Goal: Information Seeking & Learning: Learn about a topic

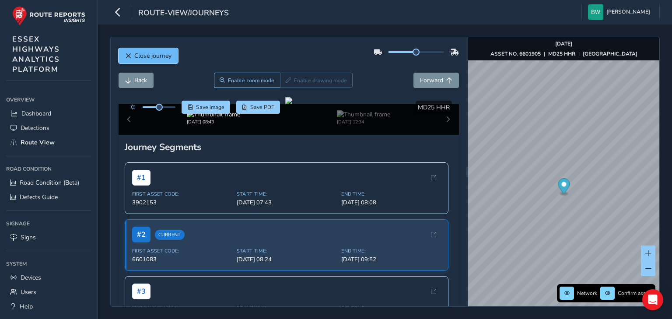
click at [147, 60] on button "Close journey" at bounding box center [149, 55] width 60 height 15
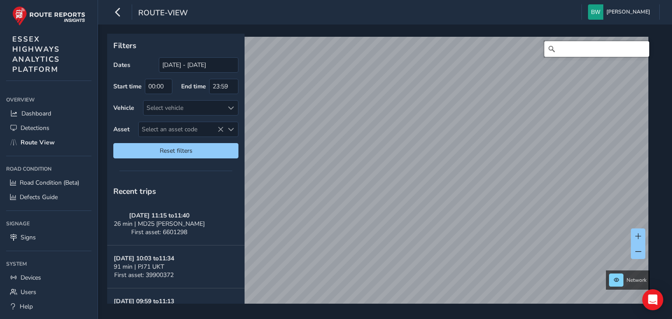
click at [569, 51] on input "Search" at bounding box center [596, 49] width 105 height 16
click at [581, 49] on input "woodbury, shenfield" at bounding box center [596, 49] width 105 height 16
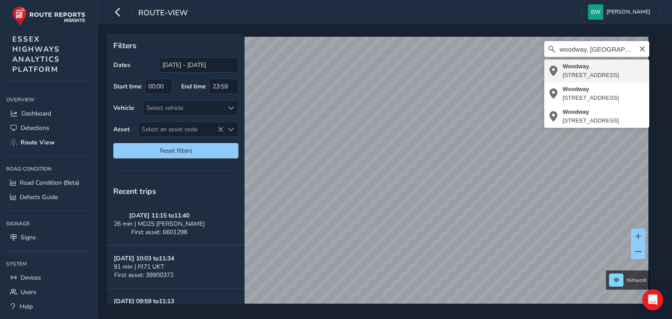
type input "Woodway, Shenfield, Brentwood, Essex, England, CM13 2JR, United Kingdom"
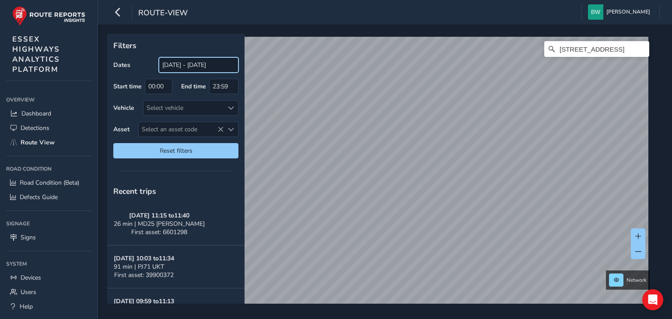
click at [186, 64] on input "[DATE] - [DATE]" at bounding box center [199, 64] width 80 height 15
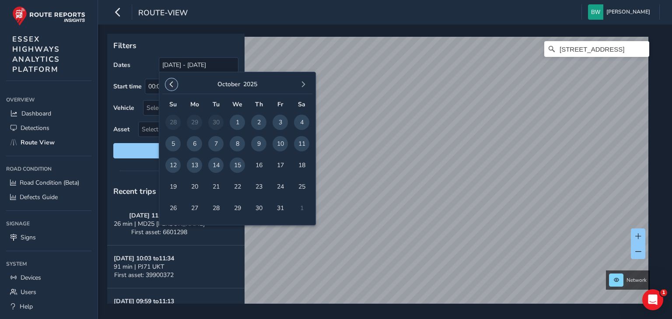
click at [169, 83] on span "button" at bounding box center [172, 84] width 6 height 6
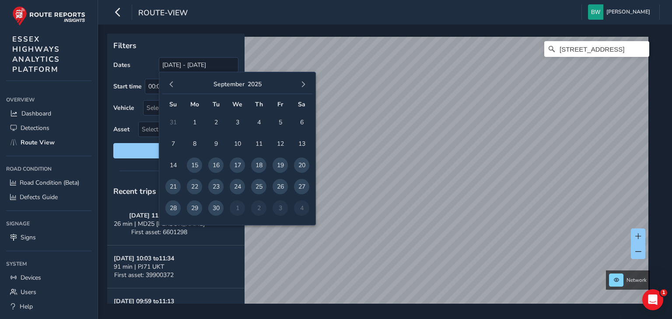
click at [168, 82] on button "button" at bounding box center [171, 84] width 12 height 12
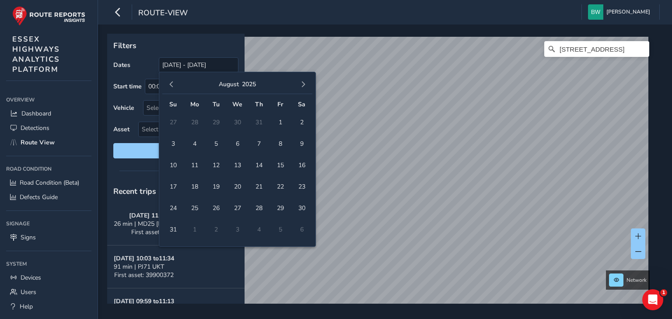
click at [168, 82] on button "button" at bounding box center [171, 84] width 12 height 12
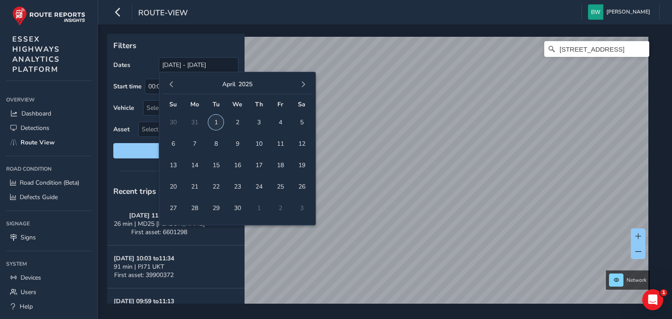
click at [217, 118] on span "1" at bounding box center [215, 122] width 15 height 15
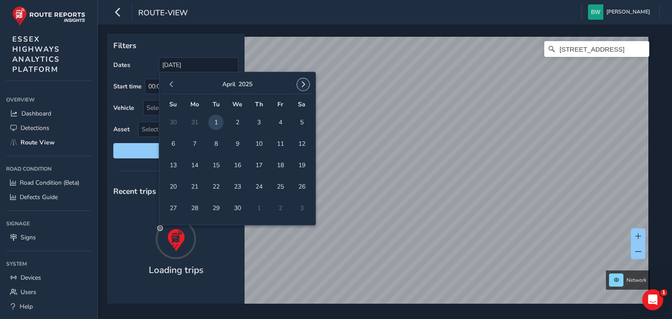
click at [306, 84] on span "button" at bounding box center [303, 84] width 6 height 6
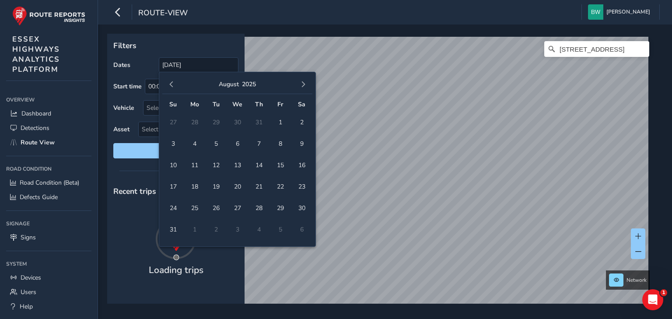
click at [306, 84] on span "button" at bounding box center [303, 84] width 6 height 6
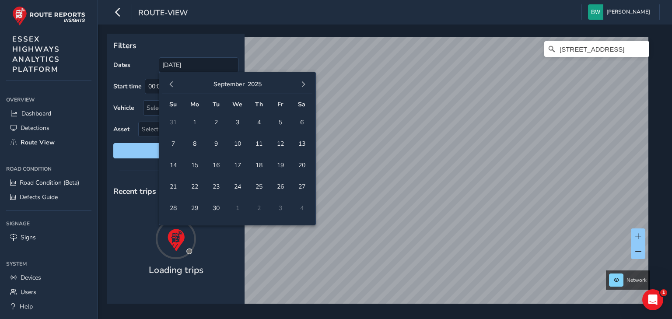
click at [306, 84] on span "button" at bounding box center [303, 84] width 6 height 6
click at [237, 164] on span "15" at bounding box center [237, 165] width 15 height 15
type input "01/04/2025 - 15/10/2025"
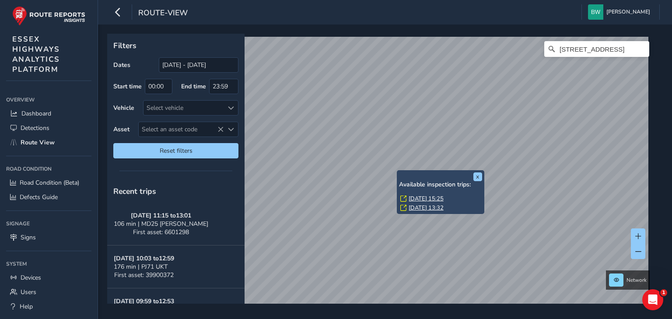
click at [420, 197] on link "Thu, 19 Jun, 15:25" at bounding box center [426, 199] width 35 height 8
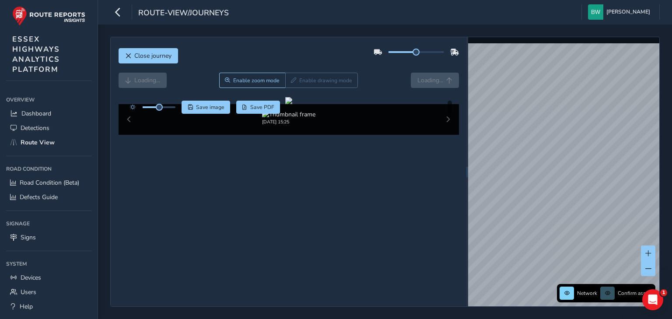
click at [137, 76] on div "Loading... Enable zoom mode Enable drawing mode Loading..." at bounding box center [289, 80] width 341 height 15
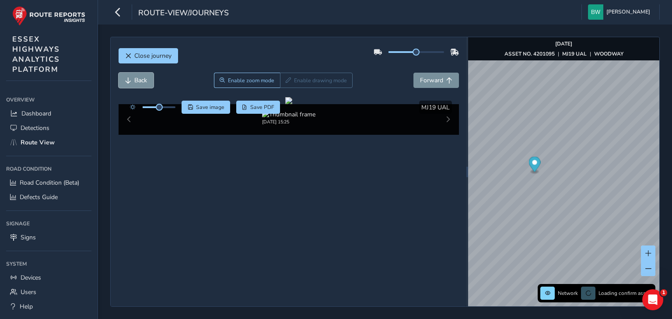
click at [137, 76] on span "Back" at bounding box center [140, 80] width 13 height 8
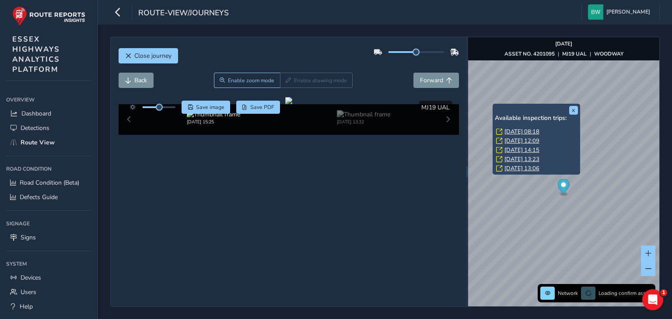
click at [514, 130] on link "Fri, 8 Aug, 08:18" at bounding box center [522, 132] width 35 height 8
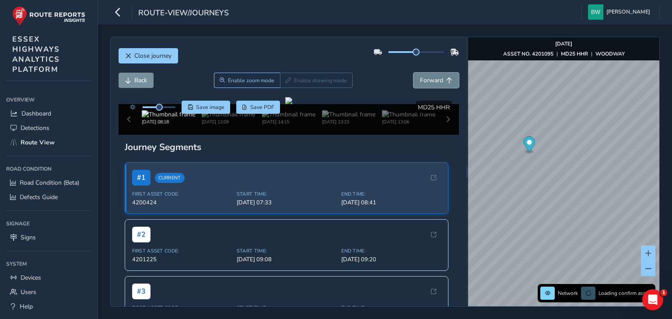
click at [422, 82] on span "Forward" at bounding box center [431, 80] width 23 height 8
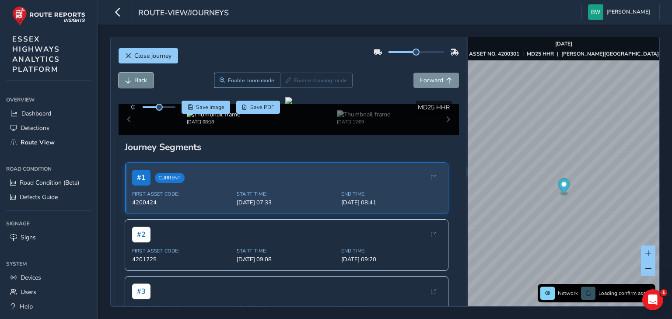
click at [144, 82] on span "Back" at bounding box center [140, 80] width 13 height 8
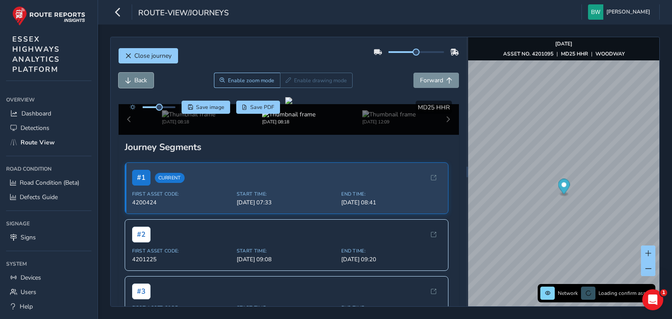
click at [144, 82] on span "Back" at bounding box center [140, 80] width 13 height 8
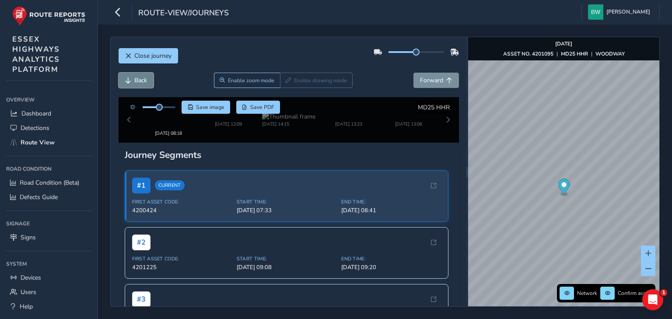
click at [144, 82] on span "Back" at bounding box center [140, 80] width 13 height 8
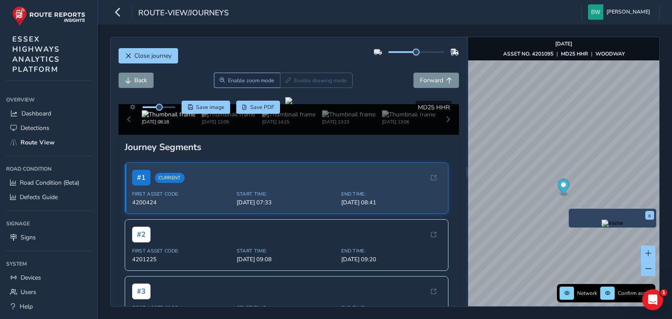
click at [602, 227] on img "Preview frame" at bounding box center [613, 223] width 22 height 7
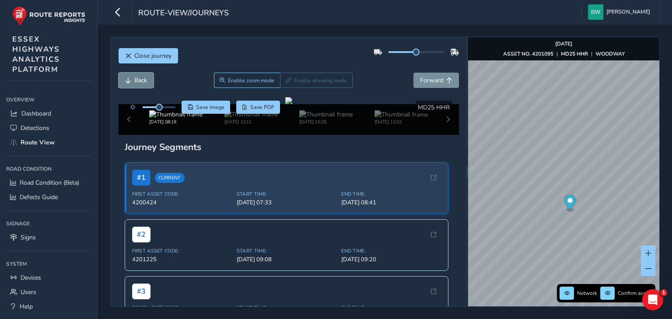
click at [124, 80] on button "Back" at bounding box center [136, 80] width 35 height 15
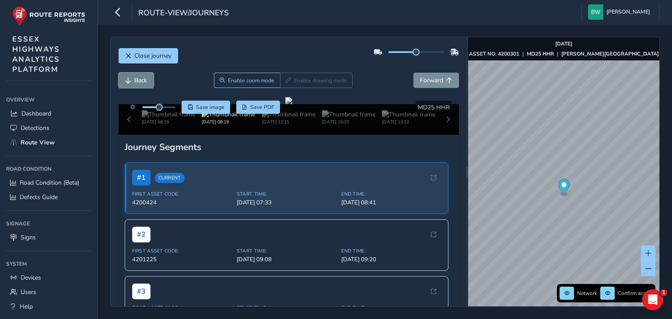
click at [124, 80] on button "Back" at bounding box center [136, 80] width 35 height 15
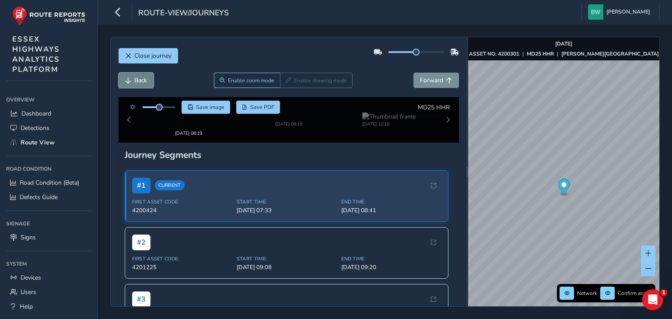
click at [124, 80] on button "Back" at bounding box center [136, 80] width 35 height 15
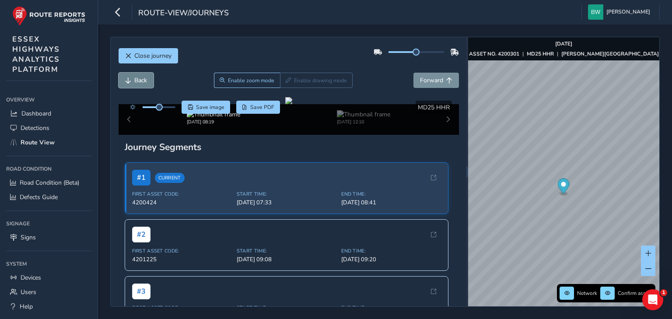
click at [124, 80] on button "Back" at bounding box center [136, 80] width 35 height 15
click at [425, 83] on span "Forward" at bounding box center [431, 80] width 23 height 8
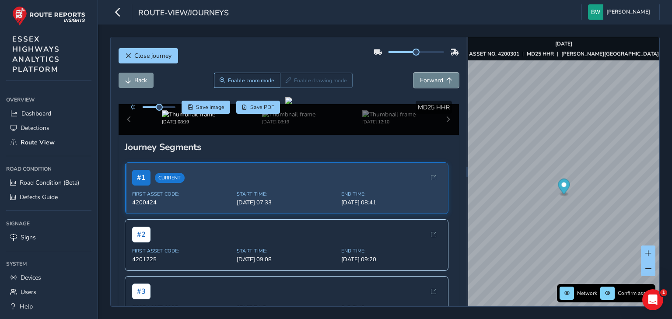
click at [425, 83] on span "Forward" at bounding box center [431, 80] width 23 height 8
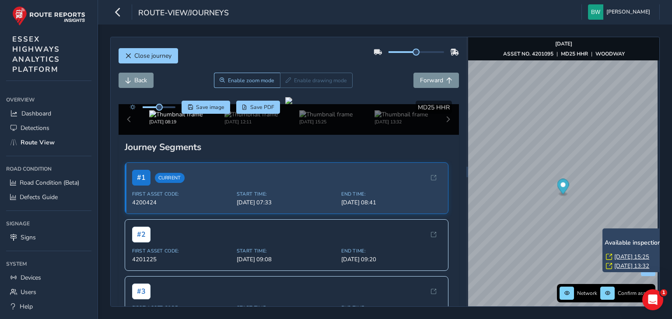
click at [628, 256] on link "Thu, 19 Jun, 15:25" at bounding box center [632, 257] width 35 height 8
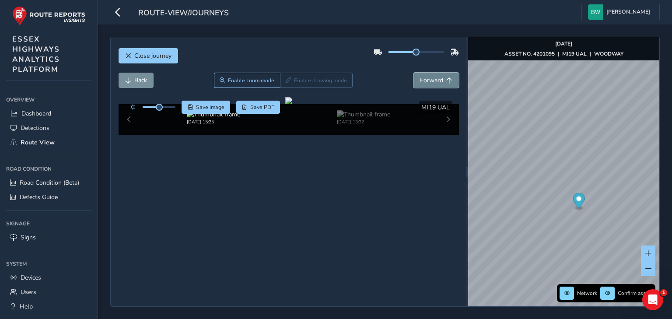
click at [426, 79] on span "Forward" at bounding box center [431, 80] width 23 height 8
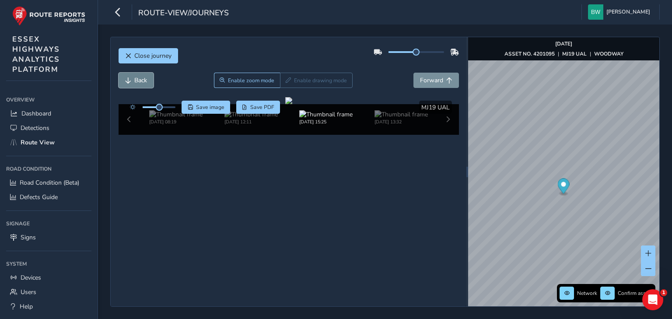
click at [133, 80] on button "Back" at bounding box center [136, 80] width 35 height 15
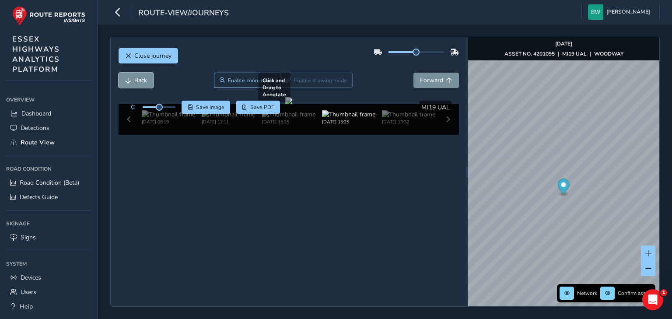
scroll to position [29, 0]
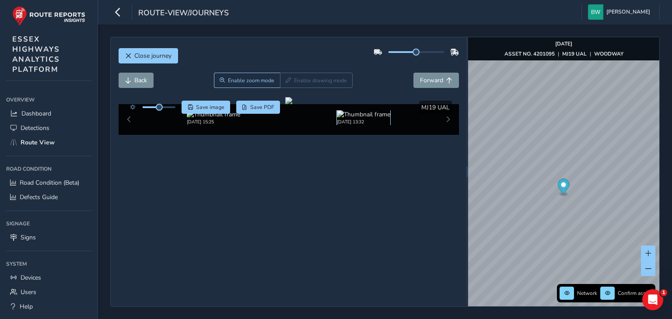
click at [343, 119] on img at bounding box center [363, 114] width 53 height 8
click at [213, 119] on img at bounding box center [213, 114] width 53 height 8
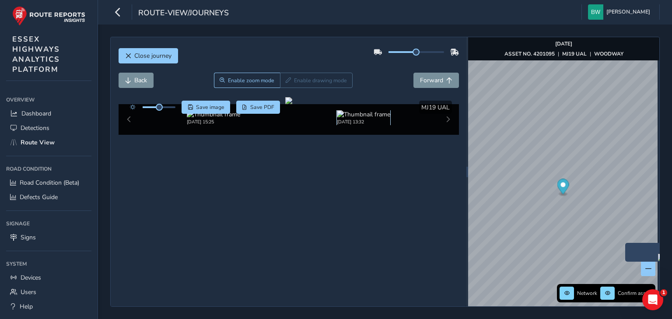
click at [354, 119] on img at bounding box center [363, 114] width 53 height 8
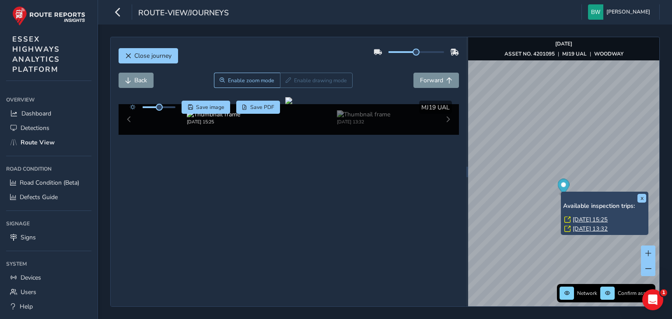
click at [584, 228] on link "Wed, 21 May, 13:32" at bounding box center [590, 229] width 35 height 8
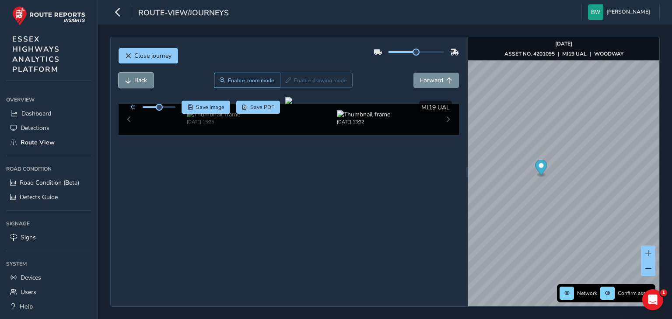
click at [133, 73] on button "Back" at bounding box center [136, 80] width 35 height 15
drag, startPoint x: 158, startPoint y: 77, endPoint x: 187, endPoint y: 78, distance: 28.5
click at [187, 101] on div "Save image Save PDF" at bounding box center [203, 107] width 155 height 13
click at [140, 73] on button "Back" at bounding box center [136, 80] width 35 height 15
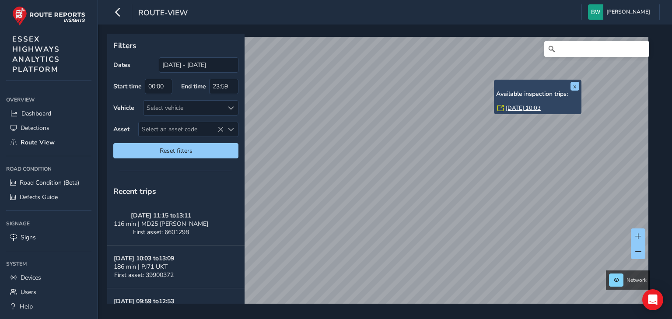
click at [530, 106] on link "[DATE] 10:03" at bounding box center [523, 108] width 35 height 8
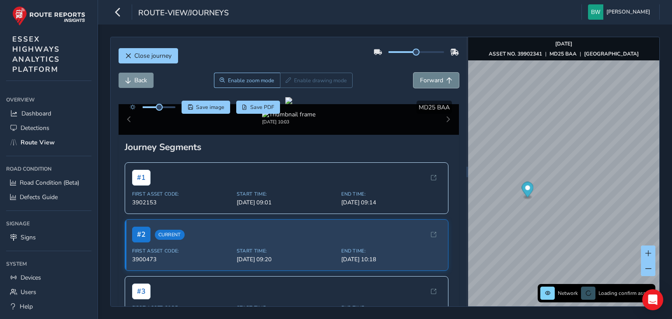
click at [426, 77] on span "Forward" at bounding box center [431, 80] width 23 height 8
click at [136, 77] on span "Back" at bounding box center [140, 80] width 13 height 8
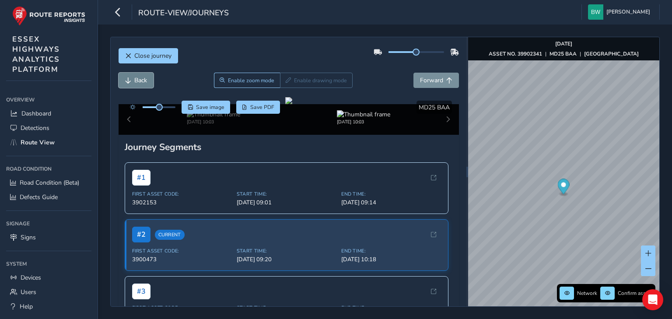
click at [136, 77] on span "Back" at bounding box center [140, 80] width 13 height 8
click at [135, 78] on span "Back" at bounding box center [140, 80] width 13 height 8
click at [134, 78] on span "Back" at bounding box center [140, 80] width 13 height 8
click at [421, 81] on span "Forward" at bounding box center [431, 80] width 23 height 8
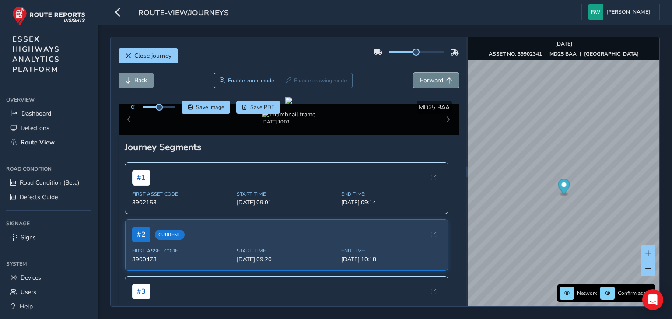
click at [421, 81] on span "Forward" at bounding box center [431, 80] width 23 height 8
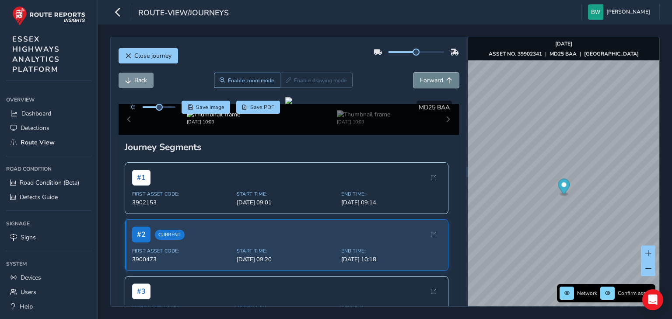
click at [421, 81] on span "Forward" at bounding box center [431, 80] width 23 height 8
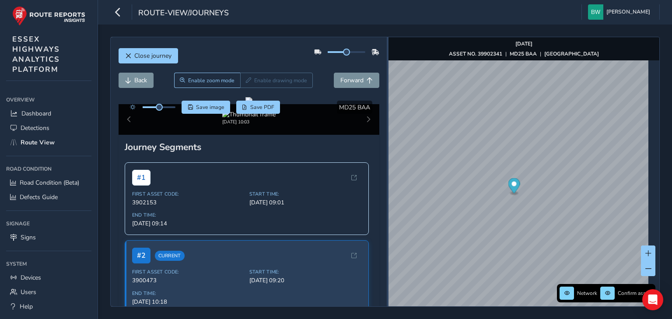
drag, startPoint x: 467, startPoint y: 193, endPoint x: 384, endPoint y: 186, distance: 83.9
click at [387, 187] on div at bounding box center [388, 171] width 2 height 269
